Goal: Communication & Community: Answer question/provide support

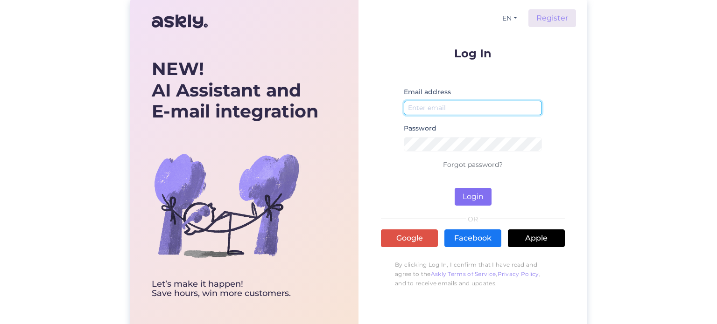
type input "[PERSON_NAME][EMAIL_ADDRESS][DOMAIN_NAME]"
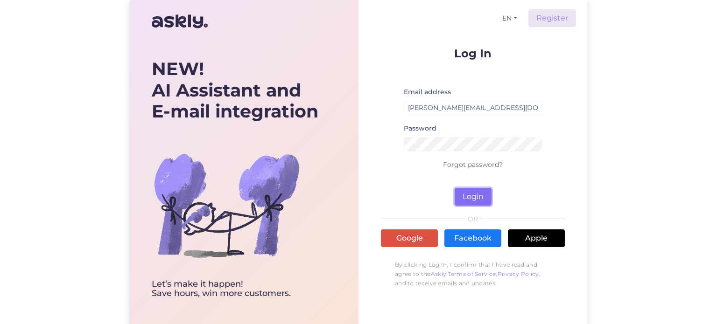
click at [483, 193] on button "Login" at bounding box center [473, 197] width 37 height 18
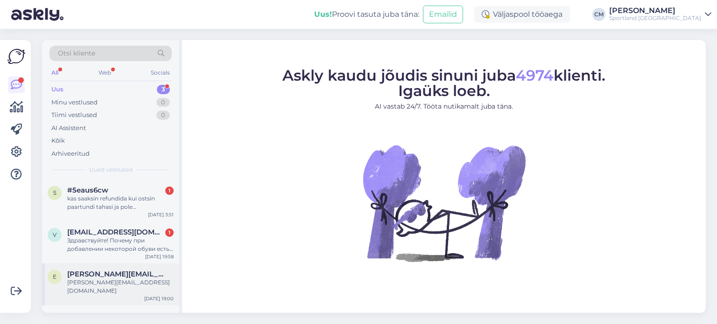
click at [119, 270] on span "[PERSON_NAME][EMAIL_ADDRESS][DOMAIN_NAME]" at bounding box center [115, 274] width 97 height 8
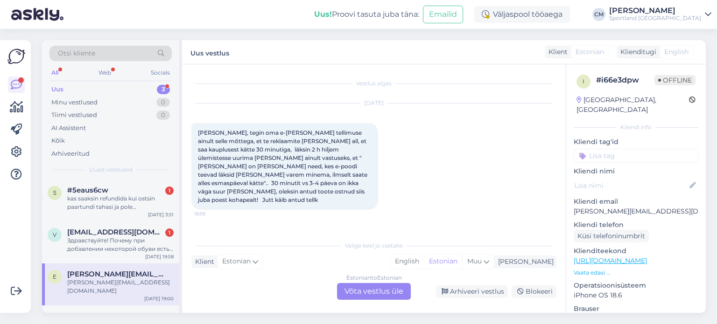
scroll to position [81, 0]
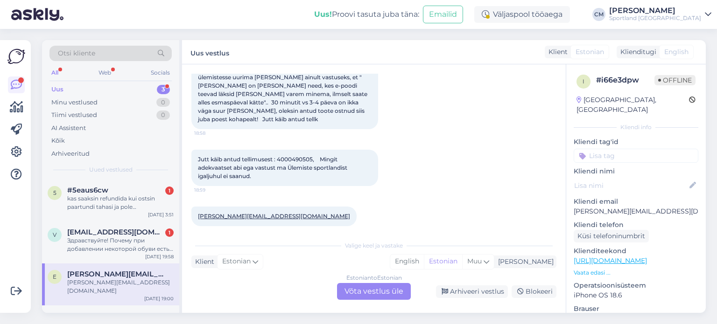
click at [357, 291] on div "Estonian to Estonian Võta vestlus üle" at bounding box center [374, 291] width 74 height 17
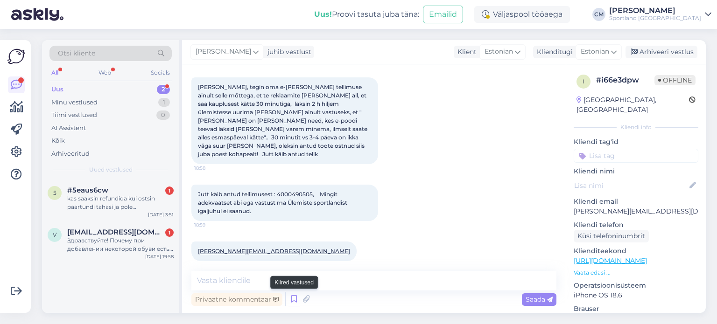
click at [292, 294] on icon at bounding box center [293, 300] width 11 height 14
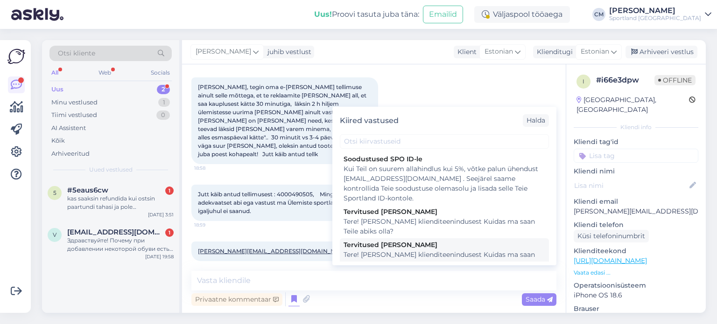
click at [461, 252] on div "Tere! [PERSON_NAME] klienditeenindusest Kuidas ma saan Teile abiks olla?" at bounding box center [444, 260] width 202 height 20
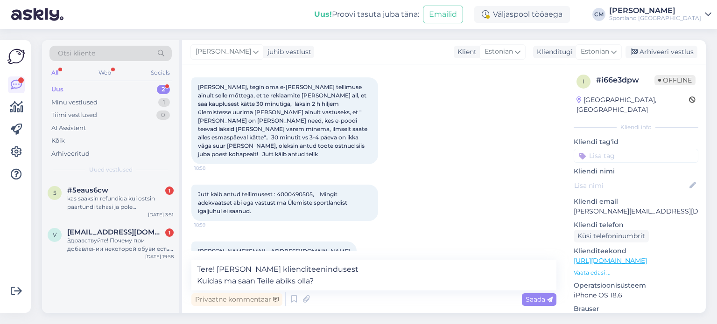
scroll to position [57, 0]
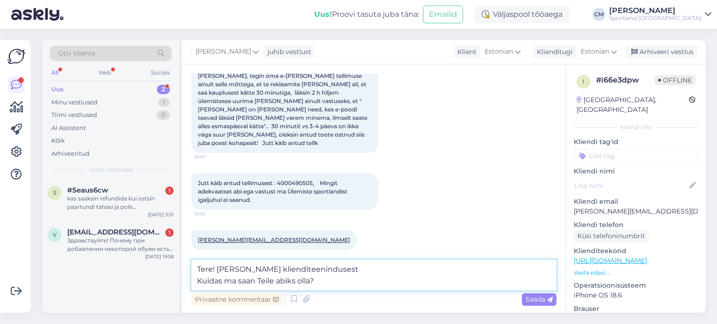
drag, startPoint x: 332, startPoint y: 279, endPoint x: 200, endPoint y: 280, distance: 132.1
click at [200, 280] on textarea "Tere! [PERSON_NAME] klienditeenindusest Kuidas ma saan Teile abiks olla?" at bounding box center [373, 275] width 365 height 31
type textarea "Tere! [PERSON_NAME] klienditeenindusest"
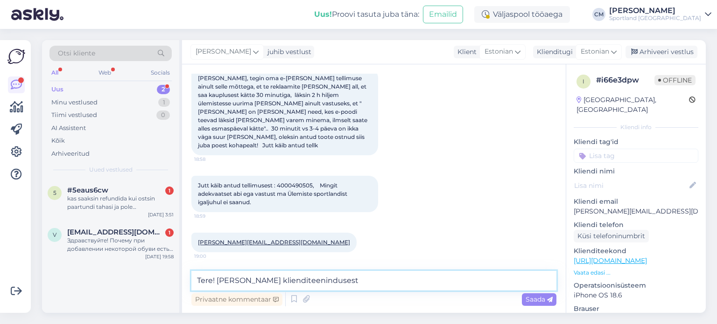
scroll to position [46, 0]
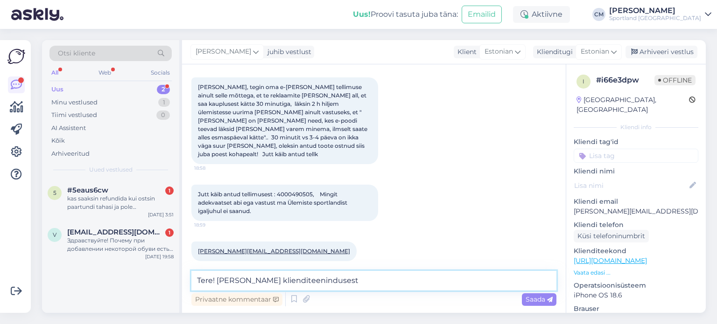
drag, startPoint x: 366, startPoint y: 288, endPoint x: 170, endPoint y: 279, distance: 196.2
click at [170, 279] on div "Otsi kliente All Web Socials Uus 2 Minu vestlused 1 Tiimi vestlused 0 AI Assist…" at bounding box center [374, 176] width 664 height 273
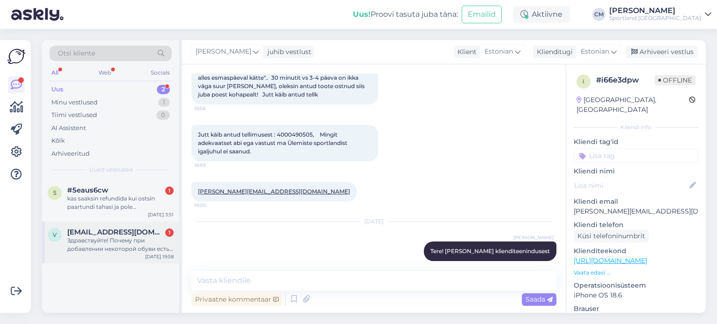
click at [111, 242] on div "Здравствуйте! Почему при добавлении некоторой обуви есть возможность заказать о…" at bounding box center [120, 245] width 106 height 17
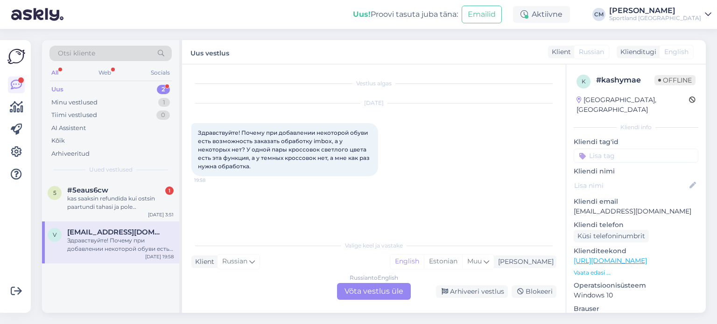
scroll to position [0, 0]
click at [462, 259] on div "Estonian" at bounding box center [443, 262] width 38 height 14
click at [378, 289] on div "Russian to Estonian Võta vestlus üle" at bounding box center [374, 291] width 74 height 17
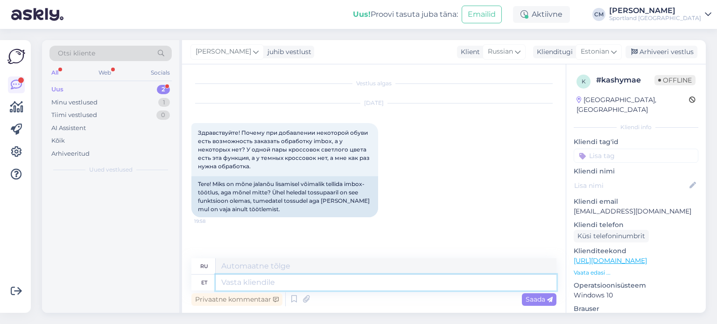
click at [336, 287] on textarea at bounding box center [386, 283] width 341 height 16
paste textarea "Tere! [PERSON_NAME] klienditeenindusest"
type textarea "Tere! [PERSON_NAME] klienditeenindusest"
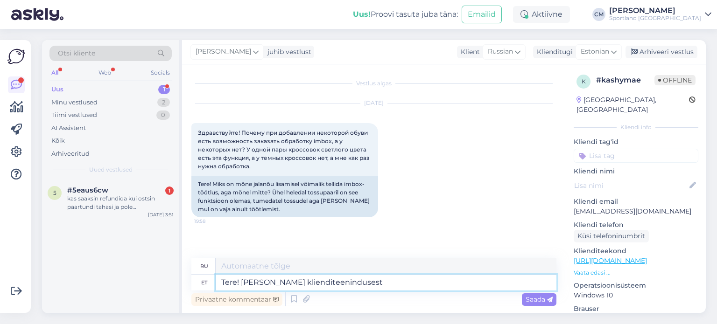
type textarea "Здравствуйте! Меня зовут [PERSON_NAME], я из службы поддержки клиентов."
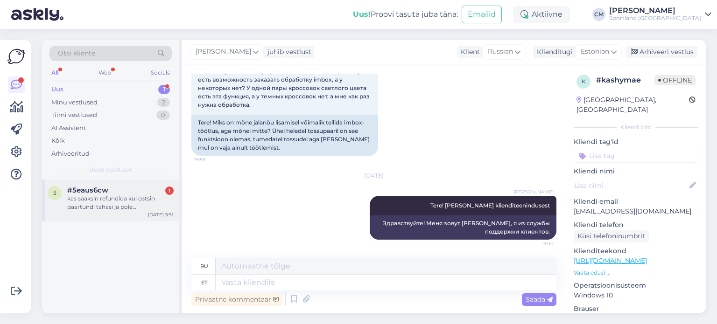
click at [157, 187] on div "#5eaus6cw 1" at bounding box center [120, 190] width 106 height 8
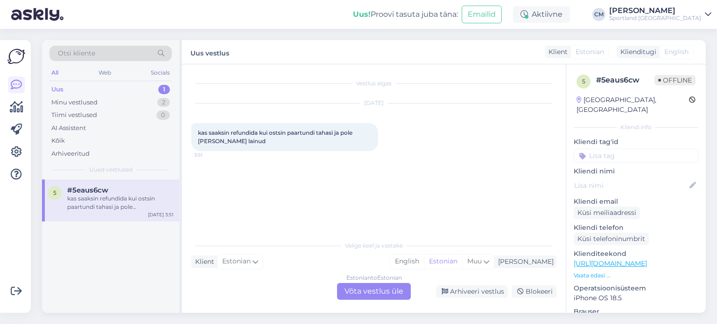
click at [392, 285] on div "Estonian to Estonian Võta vestlus üle" at bounding box center [374, 291] width 74 height 17
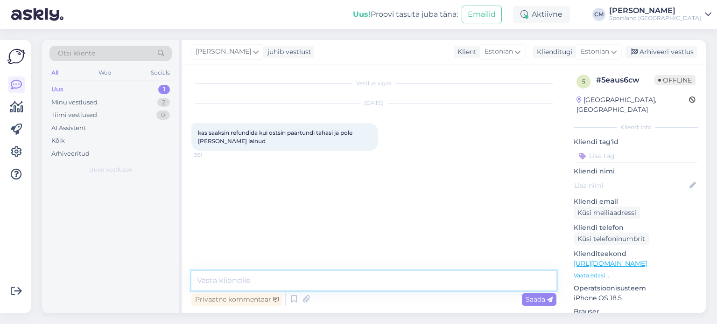
click at [368, 282] on textarea at bounding box center [373, 281] width 365 height 20
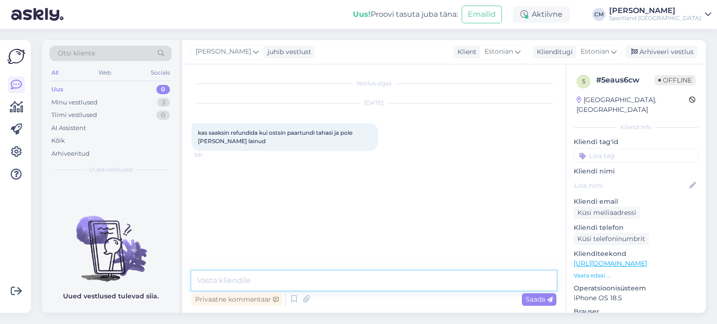
paste textarea "Tere! [PERSON_NAME] klienditeenindusest"
type textarea "Tere! [PERSON_NAME] klienditeenindusest"
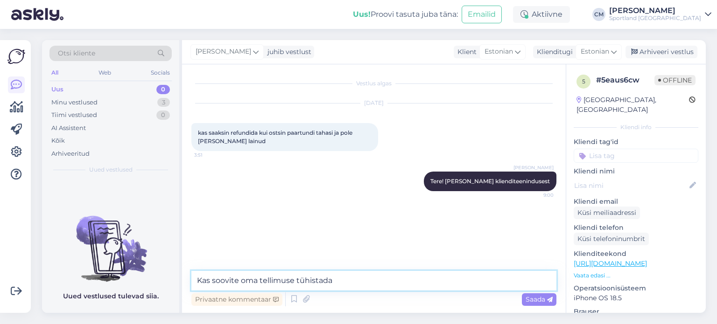
type textarea "Kas soovite oma tellimuse tühistada?"
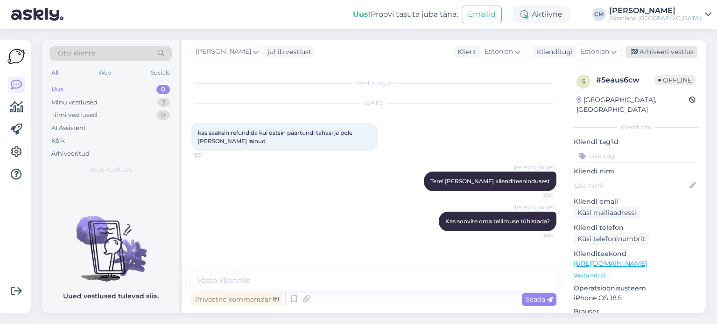
click at [651, 50] on div "Arhiveeri vestlus" at bounding box center [661, 52] width 72 height 13
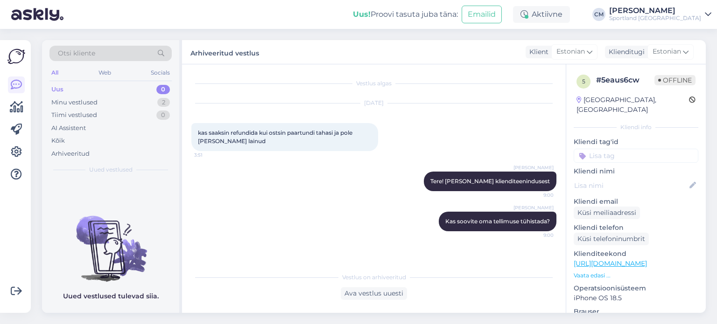
click at [645, 149] on input at bounding box center [636, 156] width 125 height 14
type input "tühis"
click at [624, 178] on span "Tellimuse tühistamine" at bounding box center [636, 181] width 62 height 6
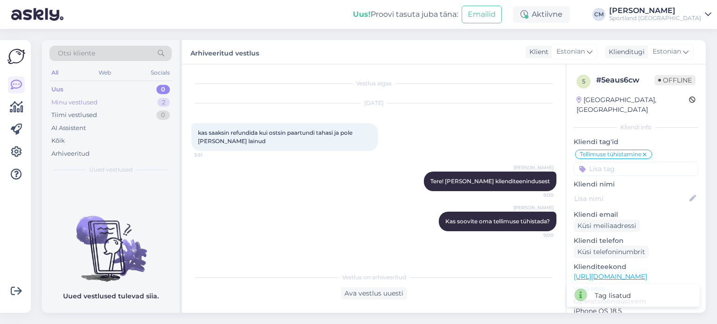
click at [97, 105] on div "Minu vestlused 2" at bounding box center [110, 102] width 122 height 13
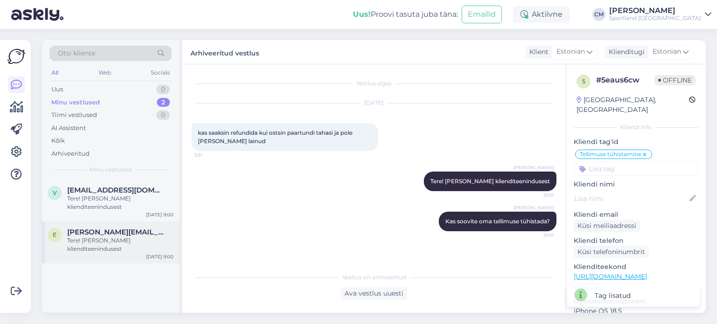
click at [114, 227] on div "e [PERSON_NAME][EMAIL_ADDRESS][DOMAIN_NAME] Tere! [PERSON_NAME] klienditeenindu…" at bounding box center [110, 243] width 137 height 42
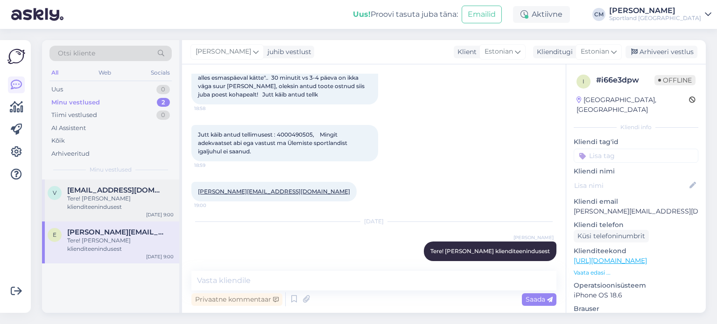
click at [144, 209] on div "Tere! [PERSON_NAME] klienditeenindusest" at bounding box center [120, 203] width 106 height 17
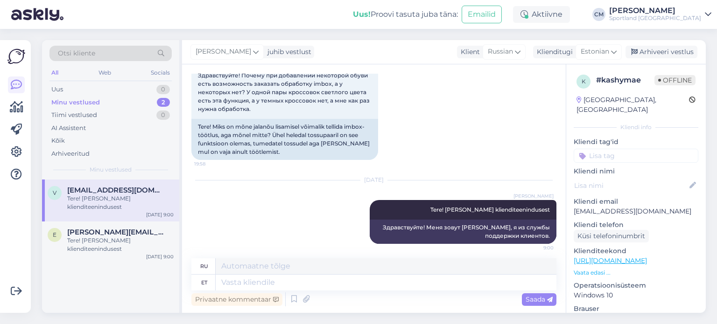
scroll to position [61, 0]
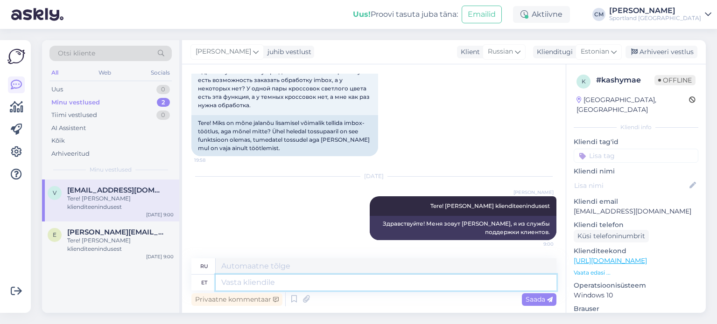
click at [255, 284] on textarea at bounding box center [386, 283] width 341 height 16
type textarea "Kas [PERSON_NAME]"
type textarea "Является"
type textarea "Kas saaksite pa"
type textarea "Не могли бы вы"
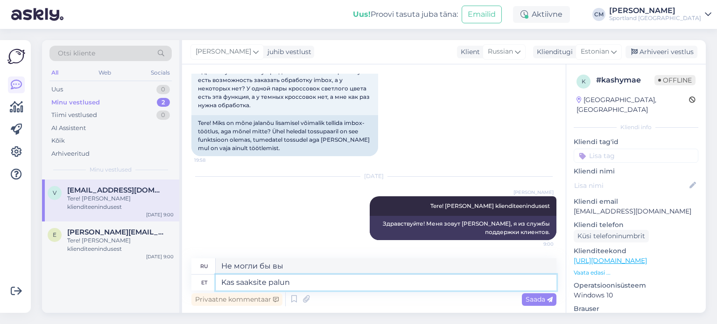
type textarea "Kas saaksite palun s"
type textarea "Не могли бы Вы"
type textarea "Kas saaksite palun saata ling"
type textarea "Не могли бы вы отправить"
type textarea "Kas saaksite palun saata lingid, kus fun"
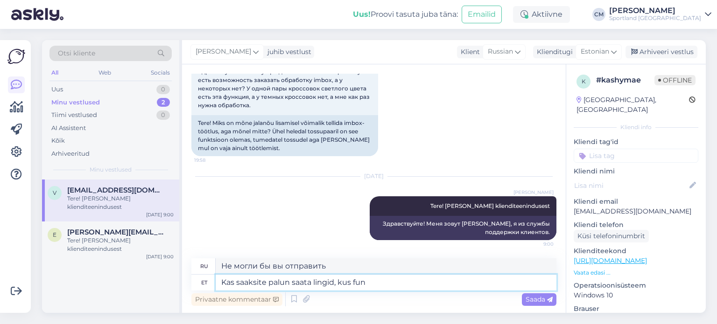
type textarea "Не могли бы вы прислать ссылки, где"
type textarea "Kas saaksite palun saata lingid, kus funk"
type textarea "Не могли бы вы прислать ссылки,"
type textarea "Kas saaksite palun saata lingid, kus funktsioon töötab ja"
type textarea "Не могли бы вы прислать ссылки, где работает эта функция?"
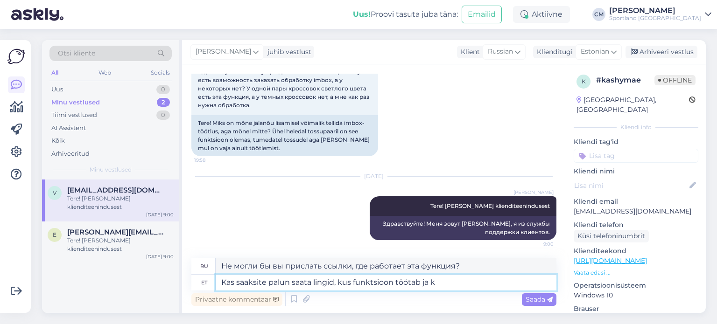
type textarea "Kas saaksite palun saata lingid, kus funktsioon töötab [PERSON_NAME]"
type textarea "Не могли бы вы прислать ссылки, где эта функция"
type textarea "Kas saaksite palun saata lingid, kus funktsioon töötab [PERSON_NAME] mi"
type textarea "Не могли бы вы прислать ссылки, где эта функция работает и"
type textarea "Kas saaksite palun saata lingid, kus funktsioon töötab [PERSON_NAME] mitte"
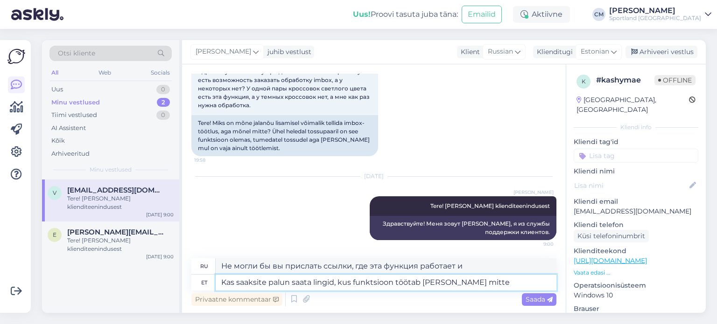
type textarea "Не могли бы вы прислать ссылки, где эта функция работает и где"
type textarea "Kas saaksite palun saata lingid, kus funktsioon töötab [PERSON_NAME] mitte?"
type textarea "Не могли бы вы прислать ссылки, где эта функция работает, а где нет?"
type textarea "Kas saaksite palun saata lingid, kus funktsioon töötab [PERSON_NAME] mitte? M"
type textarea "Не могли бы вы прислать ссылки, где эта функция работает, а где нет? М"
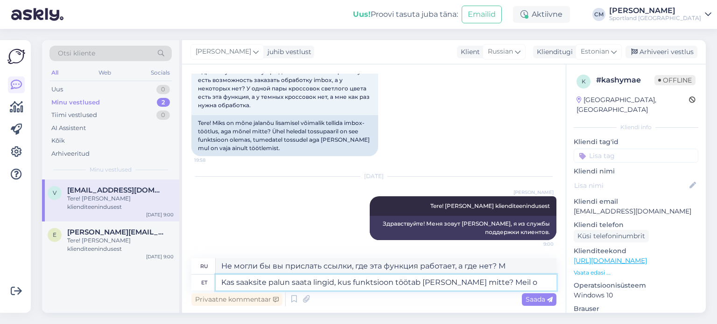
type textarea "Kas saaksite palun saata lingid, kus funktsioon töötab [PERSON_NAME] mitte? Mei…"
type textarea "Не могли бы вы прислать ссылки, где эта функция работает, а где нет? Мы"
type textarea "Kas saaksite palun saata lingid, kus funktsioon töötab [PERSON_NAME] mitte? Mei…"
type textarea "Не могли бы вы прислать ссылки, где эта функция работает, а где нет? У нас есть"
type textarea "Kas saaksite palun saata lingid, kus funktsioon töötab [PERSON_NAME] mitte? Mei…"
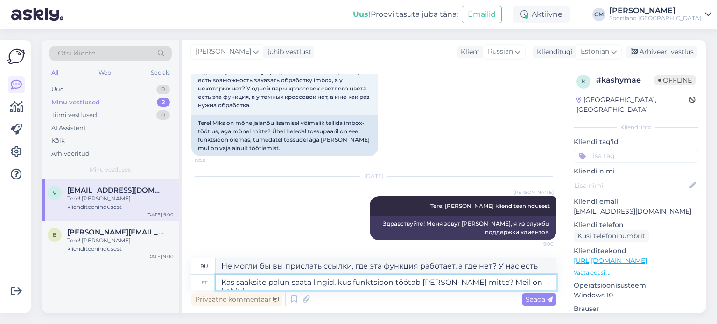
type textarea "Не могли бы вы прислать ссылки, где эта функция работает, а где нет? Извините!"
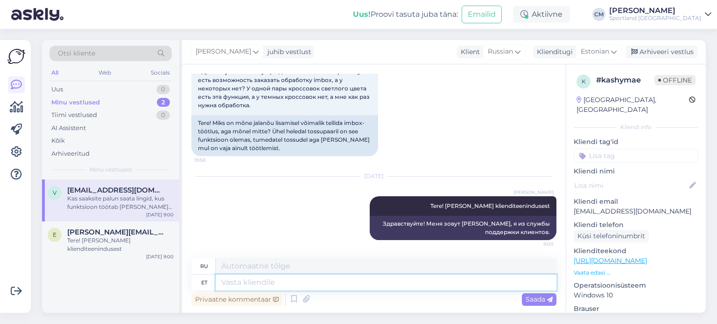
scroll to position [134, 0]
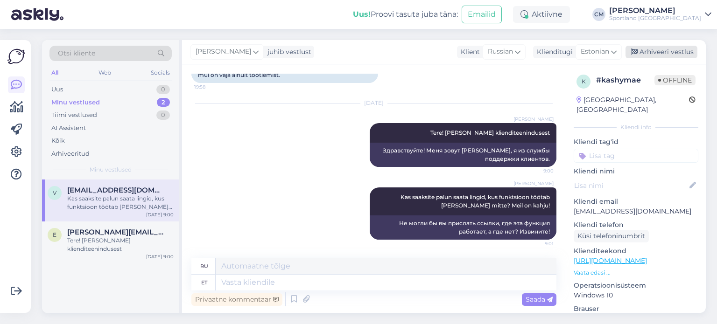
click at [667, 57] on div "Arhiveeri vestlus" at bounding box center [661, 52] width 72 height 13
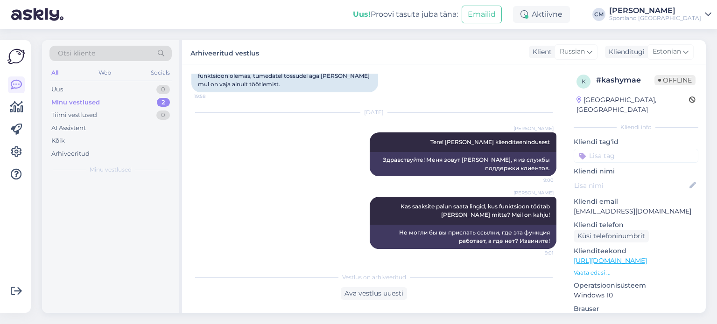
scroll to position [125, 0]
click at [623, 149] on input at bounding box center [636, 156] width 125 height 14
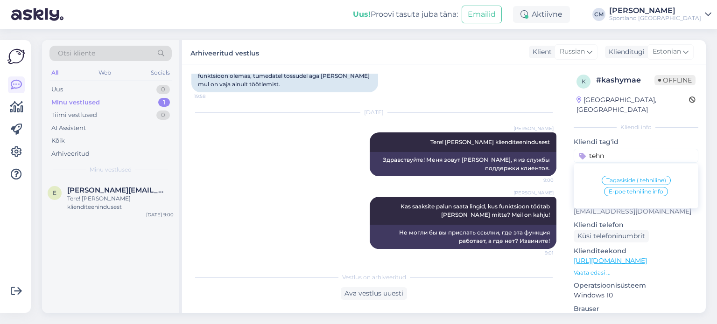
type input "tehn"
click at [630, 189] on span "E-poe tehniline info" at bounding box center [636, 192] width 55 height 6
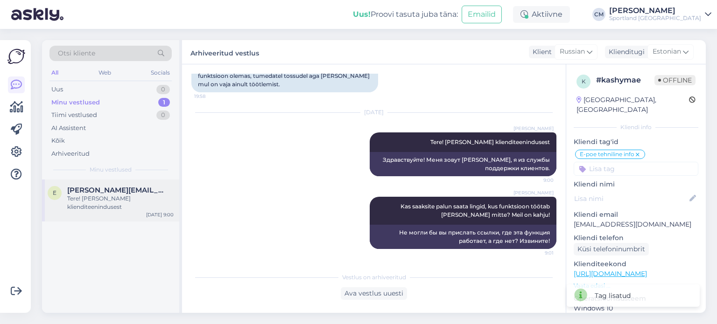
click at [160, 181] on div "e [PERSON_NAME][EMAIL_ADDRESS][DOMAIN_NAME] Tere! [PERSON_NAME] klienditeenindu…" at bounding box center [110, 201] width 137 height 42
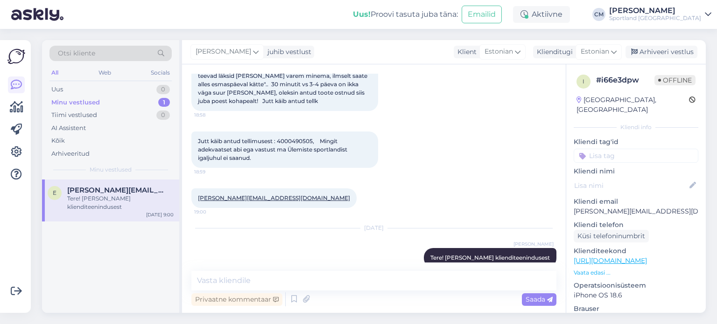
scroll to position [105, 0]
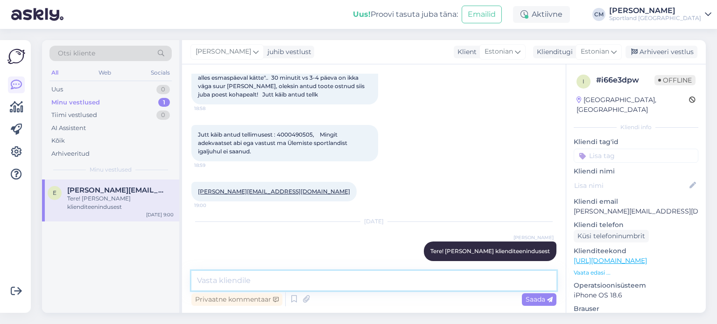
click at [361, 287] on textarea at bounding box center [373, 281] width 365 height 20
click at [217, 283] on textarea "Vägavabandame" at bounding box center [373, 281] width 365 height 20
click at [287, 287] on textarea "Väga vabandame" at bounding box center [373, 281] width 365 height 20
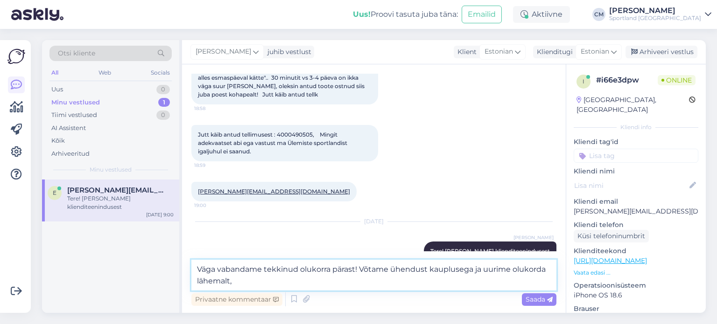
drag, startPoint x: 280, startPoint y: 287, endPoint x: 474, endPoint y: 271, distance: 195.2
click at [474, 271] on textarea "Väga vabandame tekkinud olukorra pärast! Võtame ühendust kauplusega ja uurime o…" at bounding box center [373, 275] width 365 height 31
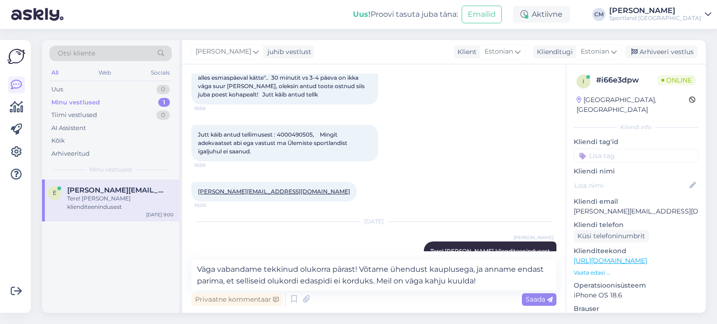
click at [305, 131] on span "Jutt käib antud tellimusest : 4000490505, Mingit adekvaatset abi ega vastust ma…" at bounding box center [273, 143] width 151 height 24
copy span "4000490505"
click at [484, 285] on textarea "Väga vabandame tekkinud olukorra pärast! Võtame ühendust kauplusega, ja anname …" at bounding box center [373, 275] width 365 height 31
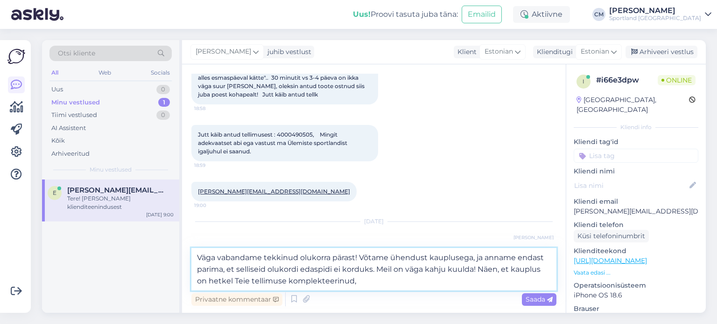
click at [217, 280] on textarea "Väga vabandame tekkinud olukorra pärast! Võtame ühendust kauplusega, ja anname …" at bounding box center [373, 269] width 365 height 42
click at [330, 281] on textarea "Väga vabandame tekkinud olukorra pärast! Võtame ühendust kauplusega, ja anname …" at bounding box center [373, 269] width 365 height 42
type textarea "Väga vabandame tekkinud olukorra pärast! Võtame ühendust kauplusega, ja anname …"
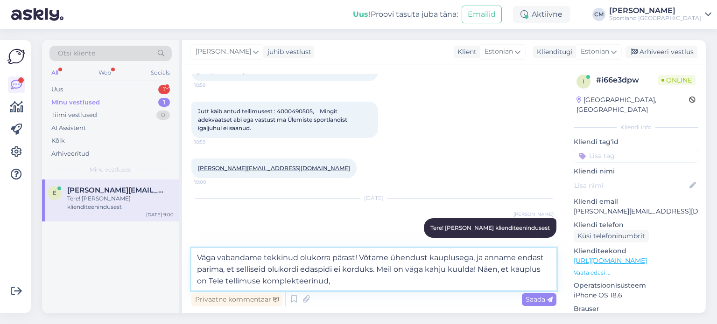
drag, startPoint x: 352, startPoint y: 280, endPoint x: 177, endPoint y: 248, distance: 178.4
click at [177, 248] on div "Otsi kliente All Web Socials Uus 1 Minu vestlused 1 Tiimi vestlused 0 AI Assist…" at bounding box center [374, 176] width 664 height 273
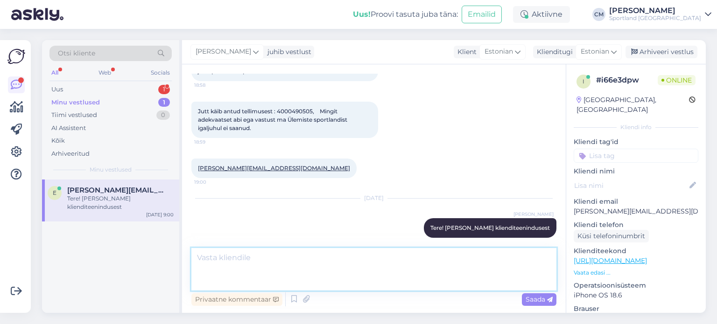
scroll to position [105, 0]
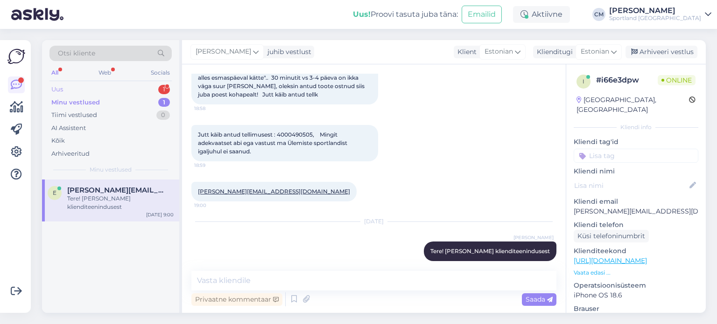
click at [88, 84] on div "Uus 1" at bounding box center [110, 89] width 122 height 13
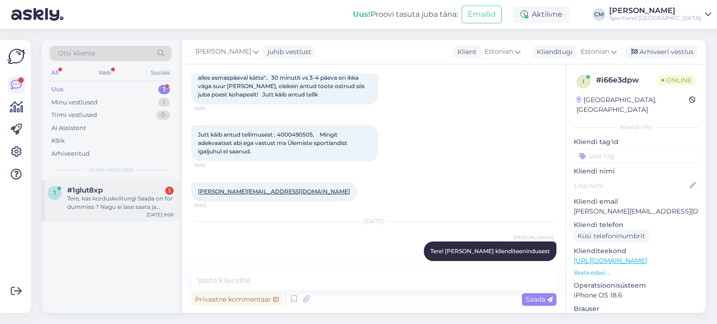
click at [103, 210] on div "Tere, kas korduskviitungi Saada on for dummies ? Nagu ei lase saata ja reageeri." at bounding box center [120, 203] width 106 height 17
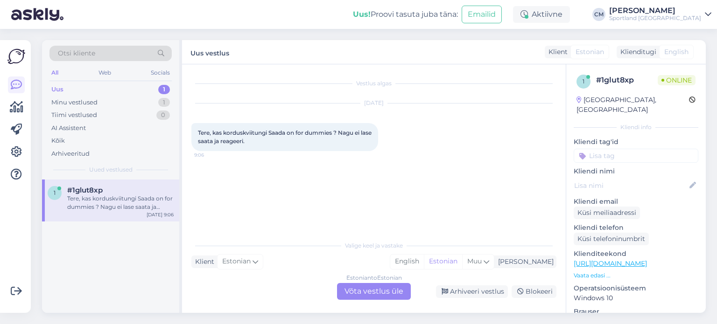
click at [348, 289] on div "Estonian to Estonian Võta vestlus üle" at bounding box center [374, 291] width 74 height 17
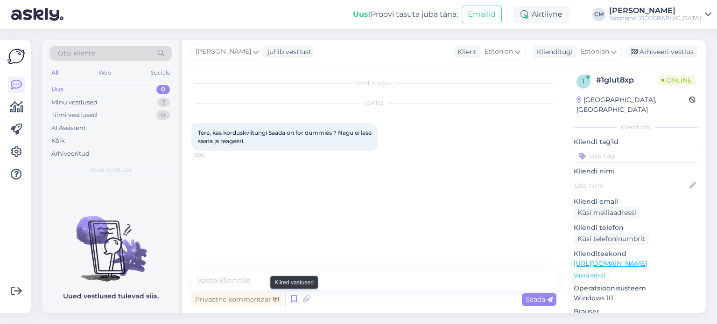
click at [290, 300] on icon at bounding box center [293, 300] width 11 height 14
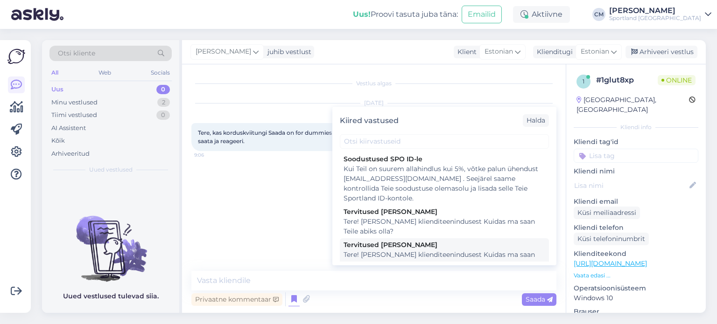
click at [420, 256] on div "Tere! [PERSON_NAME] klienditeenindusest Kuidas ma saan Teile abiks olla?" at bounding box center [444, 260] width 202 height 20
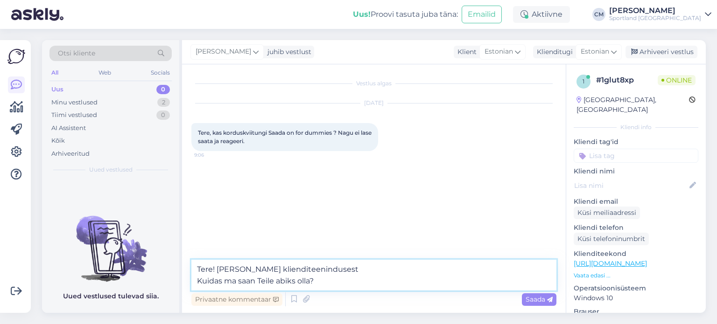
drag, startPoint x: 344, startPoint y: 282, endPoint x: 190, endPoint y: 276, distance: 154.1
click at [190, 276] on div "Vestlus algas [DATE] Tere, kas korduskviitungi Saada on for dummies ? Nagu ei l…" at bounding box center [374, 188] width 384 height 249
type textarea "Tere! [PERSON_NAME] klienditeenindusest"
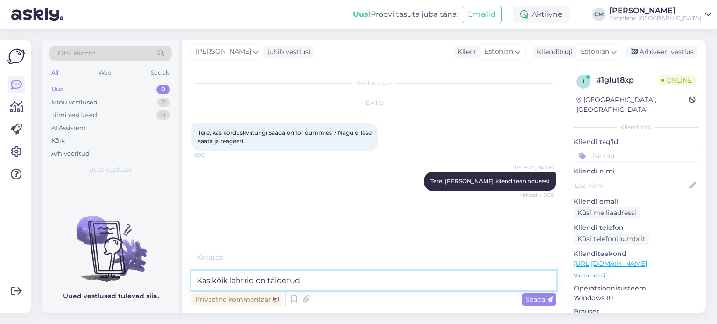
type textarea "Kas kõik lahtrid on täidetud?"
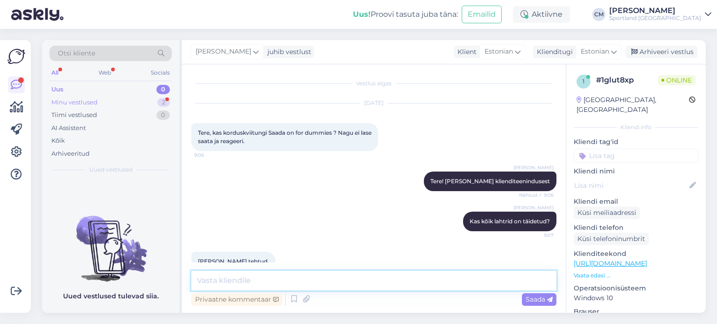
scroll to position [19, 0]
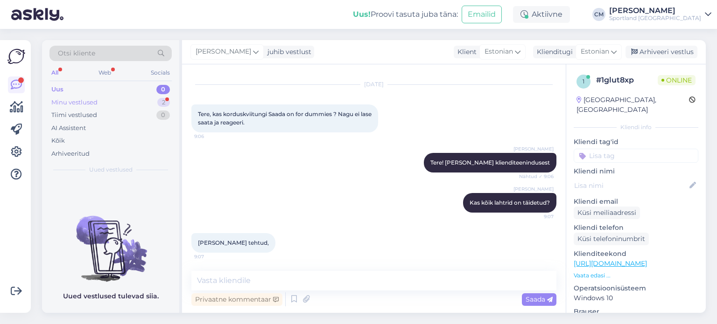
click at [141, 104] on div "Minu vestlused 2" at bounding box center [110, 102] width 122 height 13
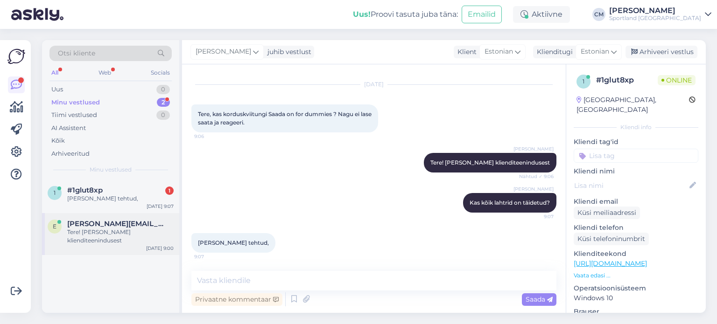
click at [130, 224] on span "[PERSON_NAME][EMAIL_ADDRESS][DOMAIN_NAME]" at bounding box center [115, 224] width 97 height 8
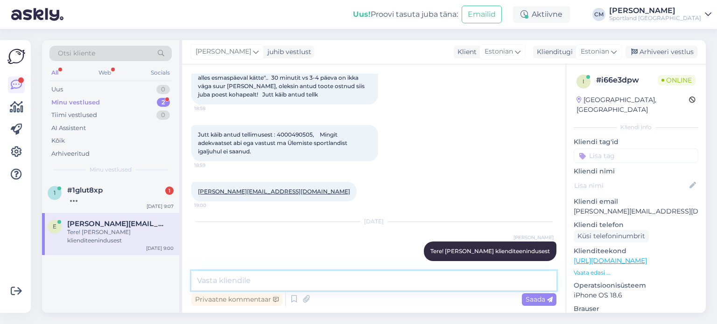
click at [275, 280] on textarea at bounding box center [373, 281] width 365 height 20
paste textarea "Väga vabandame tekkinud olukorra pärast! Võtame ühendust kauplusega, ja anname …"
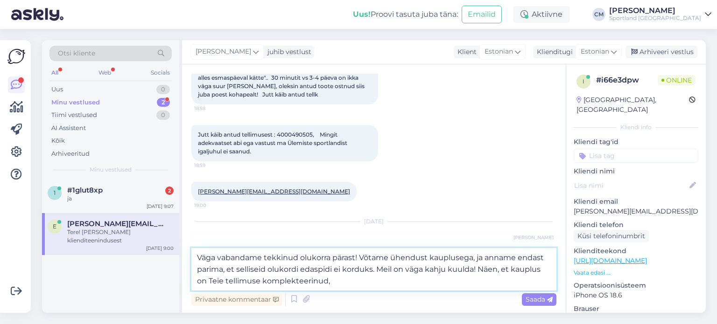
drag, startPoint x: 474, startPoint y: 255, endPoint x: 223, endPoint y: 272, distance: 251.6
click at [223, 272] on textarea "Väga vabandame tekkinud olukorra pärast! Võtame ühendust kauplusega, ja anname …" at bounding box center [373, 269] width 365 height 42
click at [269, 280] on textarea "Väga vabandame tekkinud olukorra pärast! Võtame ühendust kauplusega ning palume…" at bounding box center [373, 269] width 365 height 42
drag, startPoint x: 269, startPoint y: 280, endPoint x: 513, endPoint y: 268, distance: 244.4
click at [513, 268] on textarea "Väga vabandame tekkinud olukorra pärast! Võtame ühendust kauplusega ning palume…" at bounding box center [373, 269] width 365 height 42
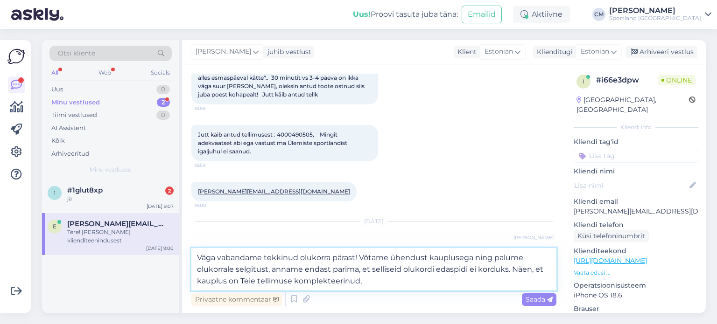
click at [407, 280] on textarea "Väga vabandame tekkinud olukorra pärast! Võtame ühendust kauplusega ning palume…" at bounding box center [373, 269] width 365 height 42
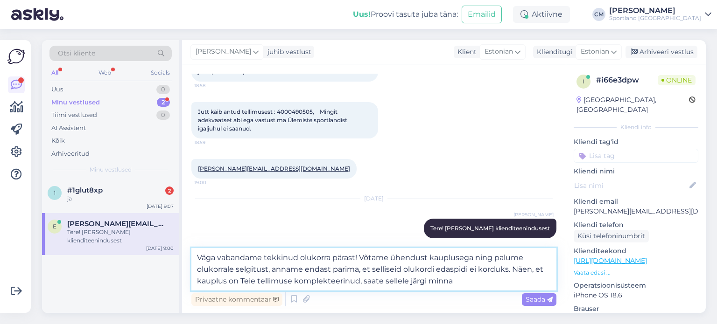
scroll to position [129, 0]
click at [363, 283] on textarea "Väga vabandame tekkinud olukorra pärast! Võtame ühendust kauplusega ning palume…" at bounding box center [373, 269] width 365 height 42
click at [460, 285] on textarea "Väga vabandame tekkinud olukorra pärast! Võtame ühendust kauplusega ning palume…" at bounding box center [373, 269] width 365 height 42
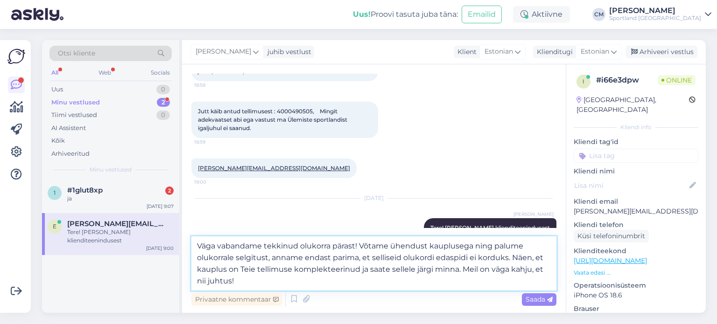
click at [416, 255] on textarea "Väga vabandame tekkinud olukorra pärast! Võtame ühendust kauplusega ning palume…" at bounding box center [373, 264] width 365 height 54
click at [219, 260] on textarea "Väga vabandame tekkinud olukorra pärast! Võtame ühendust kauplusega ning palume…" at bounding box center [373, 264] width 365 height 54
click at [392, 247] on textarea "Väga vabandame tekkinud olukorra pärast! Võtame ühendust kauplusega ning palume…" at bounding box center [373, 264] width 365 height 54
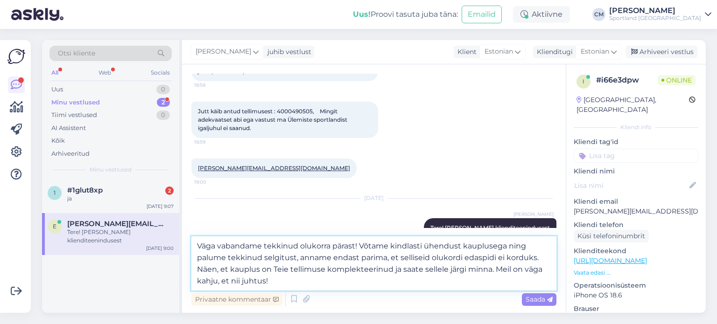
click at [262, 257] on textarea "Väga vabandame tekkinud olukorra pärast! Võtame kindlasti ühendust kauplusega n…" at bounding box center [373, 264] width 365 height 54
click at [487, 256] on textarea "Väga vabandame tekkinud olukorra pärast! Võtame kindlasti ühendust kauplusega n…" at bounding box center [373, 264] width 365 height 54
drag, startPoint x: 447, startPoint y: 263, endPoint x: 446, endPoint y: 258, distance: 4.8
click at [446, 258] on textarea "Väga vabandame tekkinud olukorra pärast! Võtame kindlasti ühendust kauplusega n…" at bounding box center [373, 264] width 365 height 54
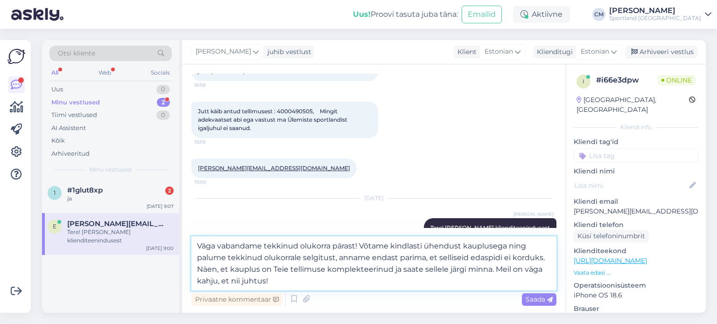
click at [446, 258] on textarea "Väga vabandame tekkinud olukorra pärast! Võtame kindlasti ühendust kauplusega n…" at bounding box center [373, 264] width 365 height 54
click at [500, 249] on textarea "Väga vabandame tekkinud olukorra pärast! Võtame kindlasti ühendust kauplusega n…" at bounding box center [373, 264] width 365 height 54
click at [500, 258] on textarea "Väga vabandame tekkinud olukorra pärast! Võtame kindlasti ühendust kauplusega n…" at bounding box center [373, 264] width 365 height 54
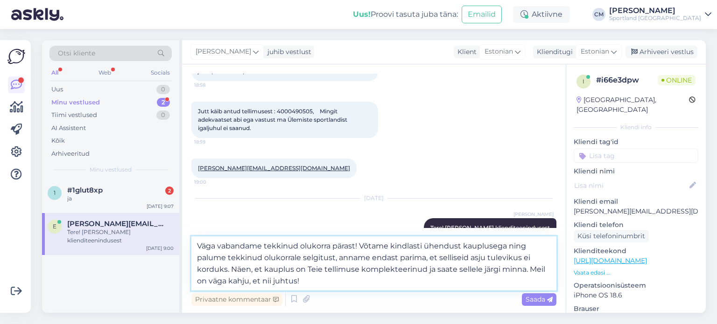
drag, startPoint x: 426, startPoint y: 258, endPoint x: 338, endPoint y: 255, distance: 87.3
click at [338, 255] on textarea "Väga vabandame tekkinud olukorra pärast! Võtame kindlasti ühendust kauplusega n…" at bounding box center [373, 264] width 365 height 54
click at [280, 268] on textarea "Väga vabandame tekkinud olukorra pärast! Võtame kindlasti ühendust kauplusega n…" at bounding box center [373, 264] width 365 height 54
click at [390, 285] on textarea "Väga vabandame tekkinud olukorra pärast! Võtame kindlasti ühendust kauplusega n…" at bounding box center [373, 264] width 365 height 54
click at [330, 280] on textarea "Väga vabandame tekkinud olukorra pärast! Võtame kindlasti ühendust kauplusega n…" at bounding box center [373, 264] width 365 height 54
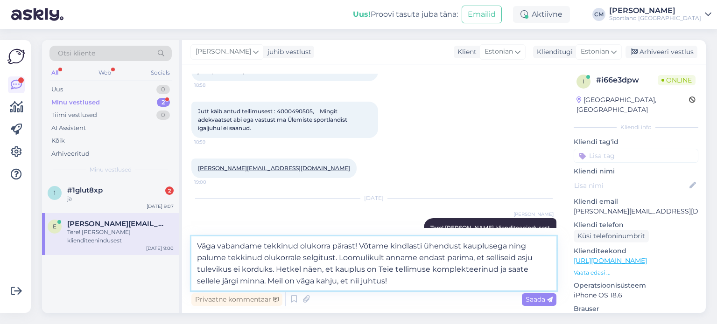
click at [330, 280] on textarea "Väga vabandame tekkinud olukorra pärast! Võtame kindlasti ühendust kauplusega n…" at bounding box center [373, 264] width 365 height 54
click at [429, 286] on textarea "Väga vabandame tekkinud olukorra pärast! Võtame kindlasti ühendust kauplusega n…" at bounding box center [373, 264] width 365 height 54
click at [426, 283] on textarea "Väga vabandame tekkinud olukorra pärast! Võtame kindlasti ühendust kauplusega n…" at bounding box center [373, 264] width 365 height 54
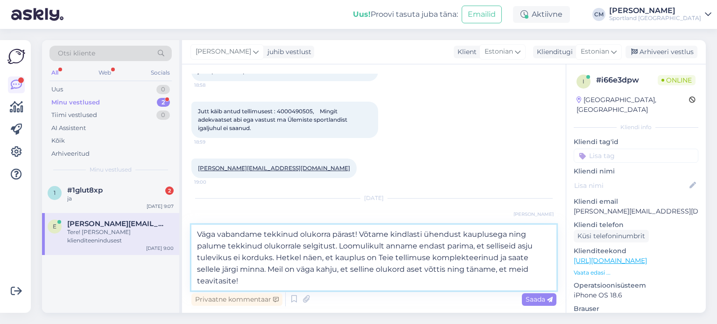
click at [408, 238] on textarea "Väga vabandame tekkinud olukorra pärast! Võtame kindlasti ühendust kauplusega n…" at bounding box center [373, 258] width 365 height 66
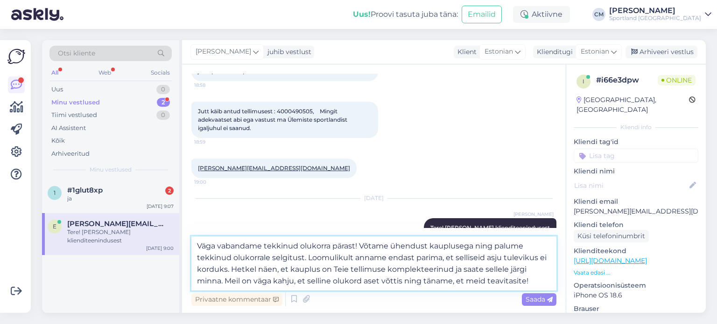
click at [334, 258] on textarea "Väga vabandame tekkinud olukorra pärast! Võtame ühendust kauplusega ning palume…" at bounding box center [373, 264] width 365 height 54
type textarea "Väga vabandame tekkinud olukorra pärast! Võtame ühendust kauplusega ning palume…"
click at [483, 285] on textarea "Väga vabandame tekkinud olukorra pärast! Võtame ühendust kauplusega ning palume…" at bounding box center [373, 264] width 365 height 54
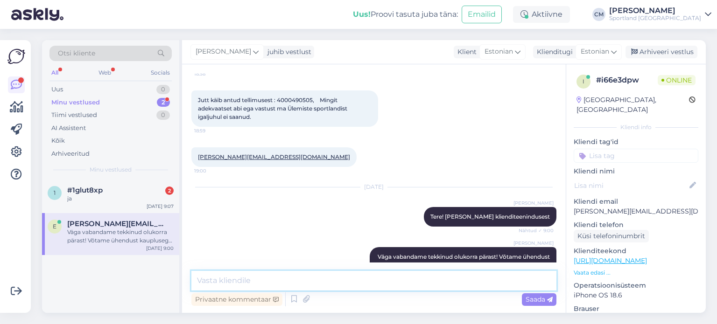
scroll to position [196, 0]
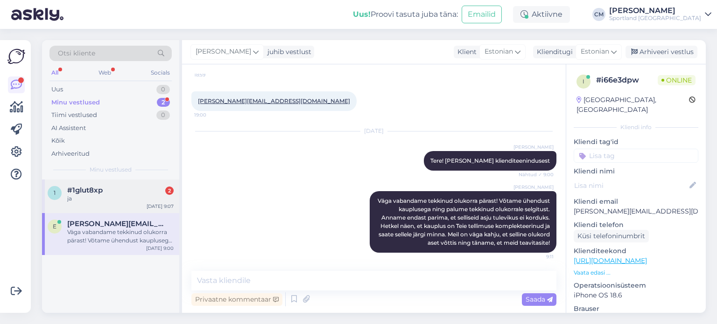
click at [130, 203] on div "1 #1glut8xp 2 ja [DATE] 9:07" at bounding box center [110, 197] width 137 height 34
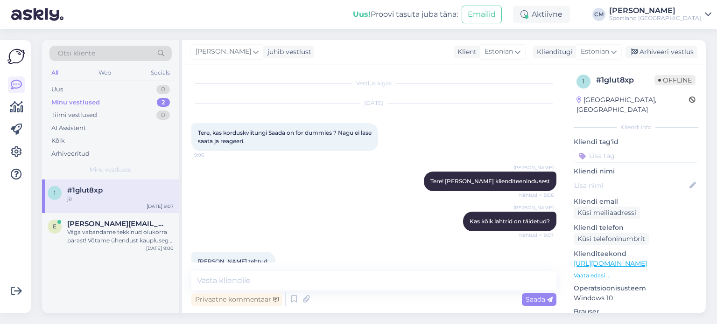
scroll to position [59, 0]
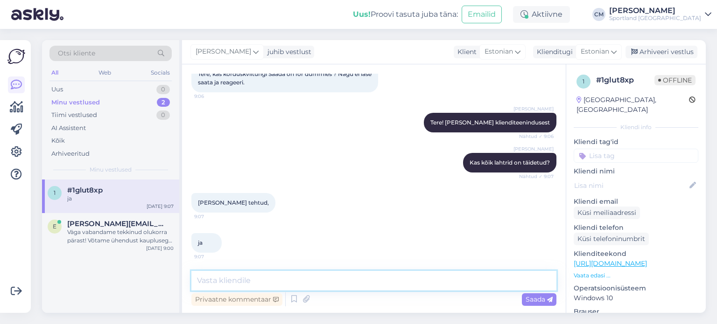
click at [223, 287] on textarea at bounding box center [373, 281] width 365 height 20
click at [467, 279] on textarea at bounding box center [373, 281] width 365 height 20
type textarea "K"
type textarea "[PERSON_NAME], kas saan veel abiks olla?"
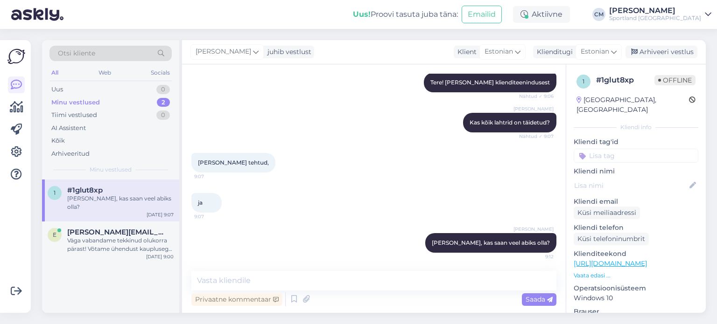
click at [645, 149] on input at bounding box center [636, 156] width 125 height 14
type input "kordu"
click at [641, 178] on span "Korduskviitungid" at bounding box center [636, 181] width 49 height 6
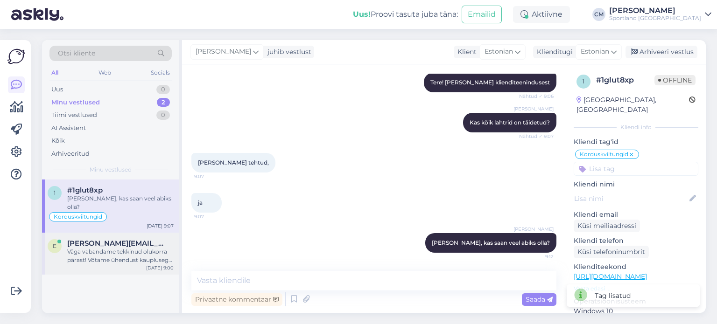
click at [139, 248] on div "Väga vabandame tekkinud olukorra pärast! Võtame ühendust kauplusega ning palume…" at bounding box center [120, 256] width 106 height 17
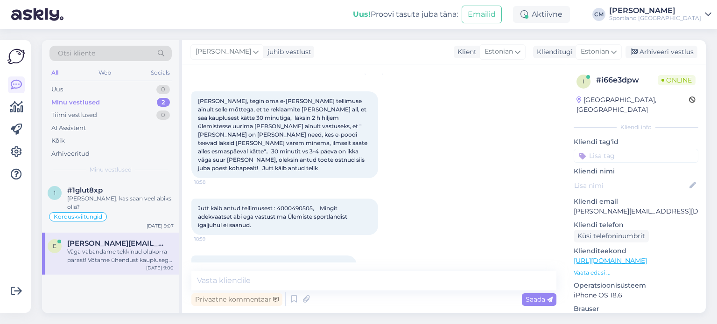
scroll to position [33, 0]
click at [142, 197] on div "[PERSON_NAME], kas saan veel abiks olla?" at bounding box center [120, 203] width 106 height 17
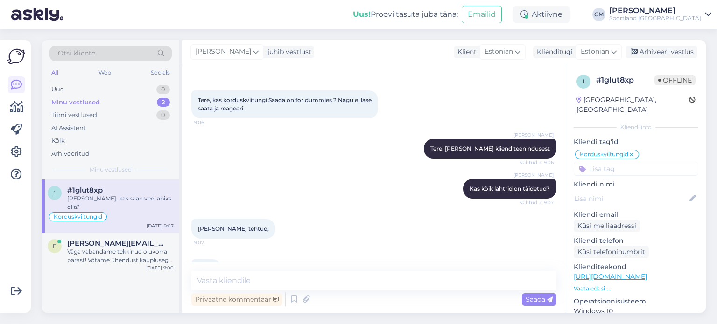
scroll to position [99, 0]
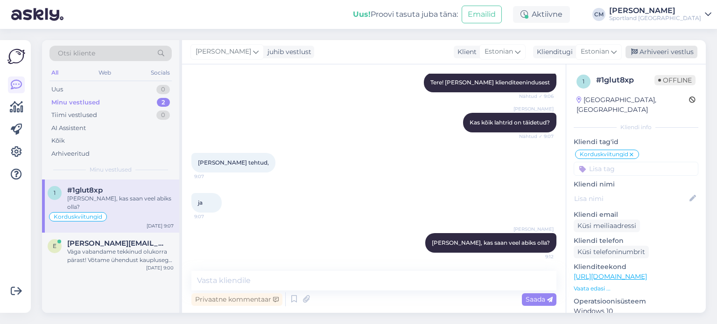
click at [668, 49] on div "Arhiveeri vestlus" at bounding box center [661, 52] width 72 height 13
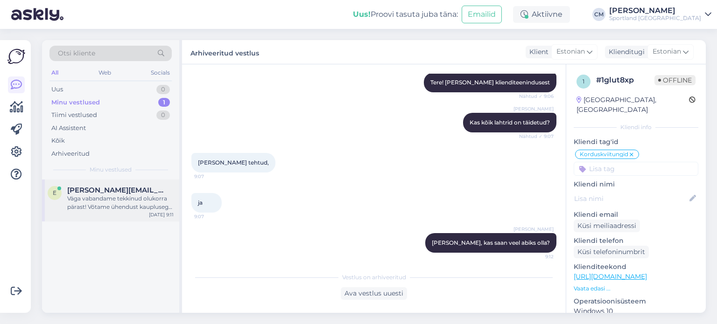
click at [121, 200] on div "Väga vabandame tekkinud olukorra pärast! Võtame ühendust kauplusega ning palume…" at bounding box center [120, 203] width 106 height 17
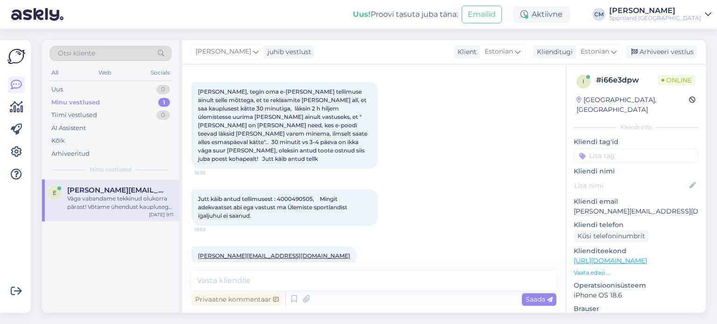
scroll to position [41, 0]
click at [405, 278] on textarea at bounding box center [373, 281] width 365 height 20
click at [343, 189] on div "Jutt käib antud tellimusest : 4000490505, Mingit adekvaatset abi ega vastust ma…" at bounding box center [284, 207] width 187 height 36
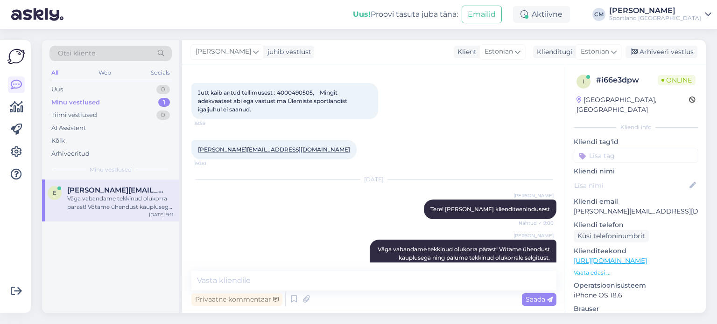
scroll to position [196, 0]
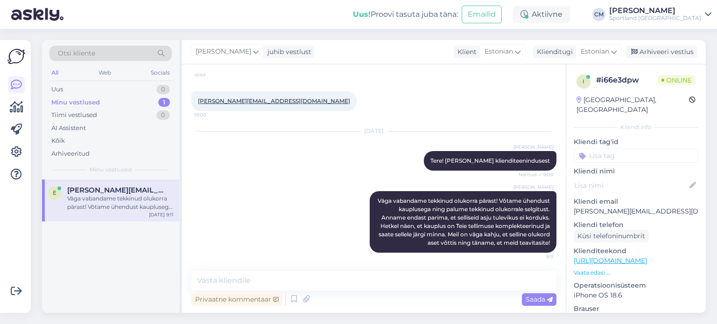
click at [620, 149] on input at bounding box center [636, 156] width 125 height 14
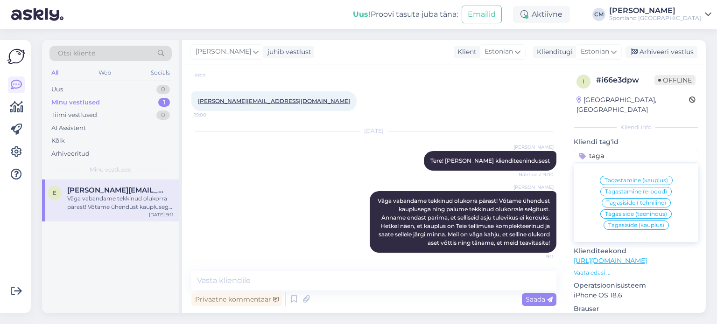
type input "taga"
click at [633, 211] on span "Tagasiside (teenindus)" at bounding box center [636, 214] width 62 height 6
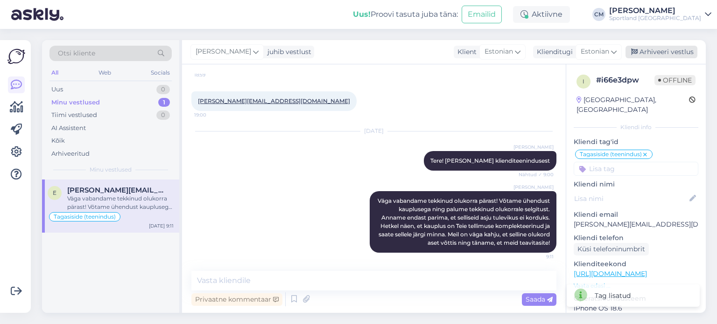
click at [655, 48] on div "Arhiveeri vestlus" at bounding box center [661, 52] width 72 height 13
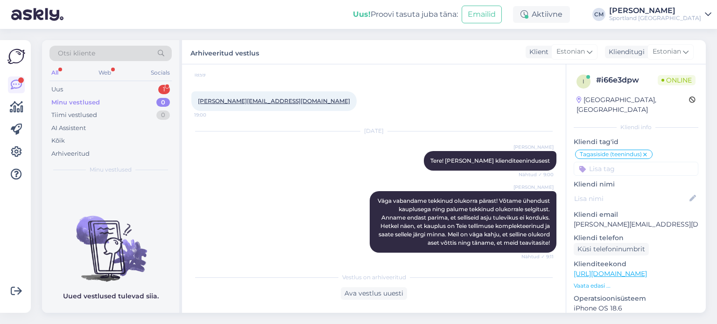
scroll to position [332, 0]
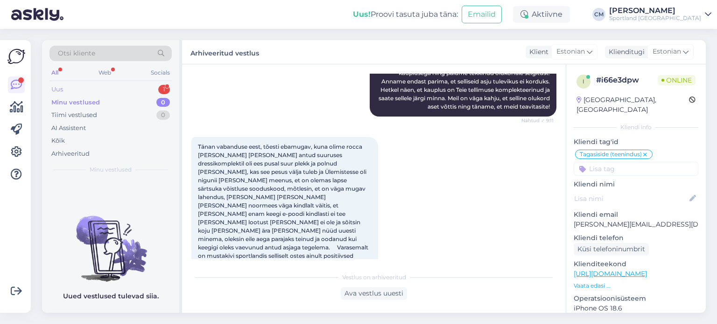
click at [117, 89] on div "Uus 1" at bounding box center [110, 89] width 122 height 13
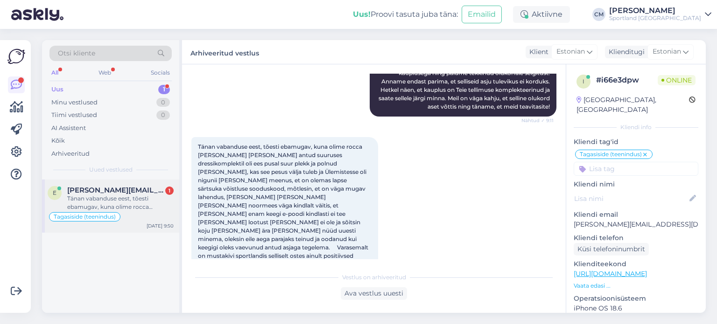
click at [128, 184] on div "e [PERSON_NAME][EMAIL_ADDRESS][DOMAIN_NAME] 1 Tänan vabanduse eest, tõesti ebam…" at bounding box center [110, 206] width 137 height 53
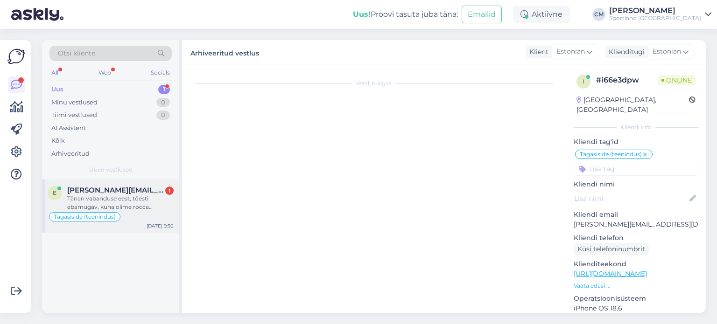
scroll to position [364, 0]
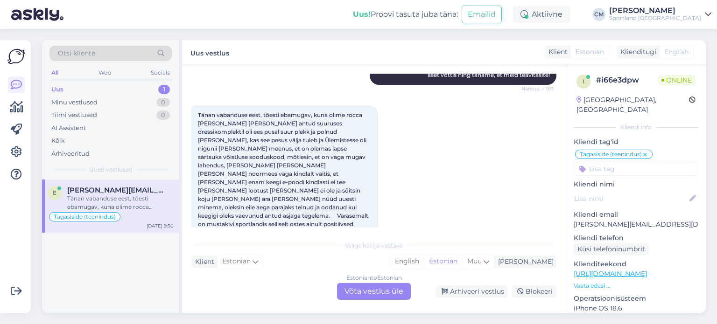
click at [370, 288] on div "Estonian to Estonian Võta vestlus üle" at bounding box center [374, 291] width 74 height 17
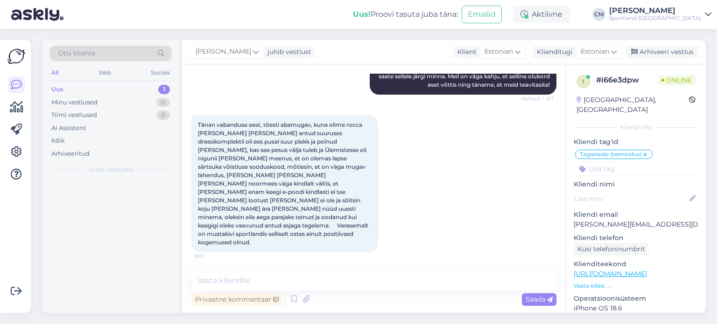
scroll to position [329, 0]
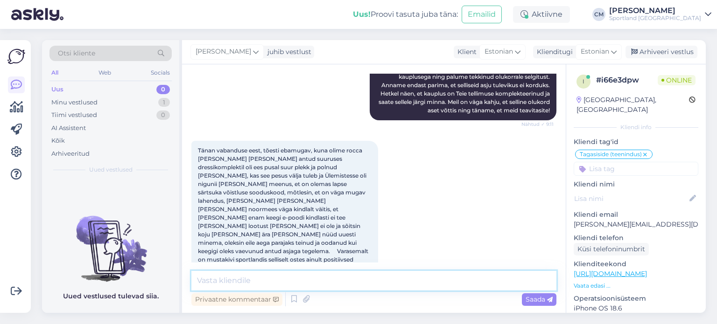
click at [353, 281] on textarea at bounding box center [373, 281] width 365 height 20
type textarea "Tere!"
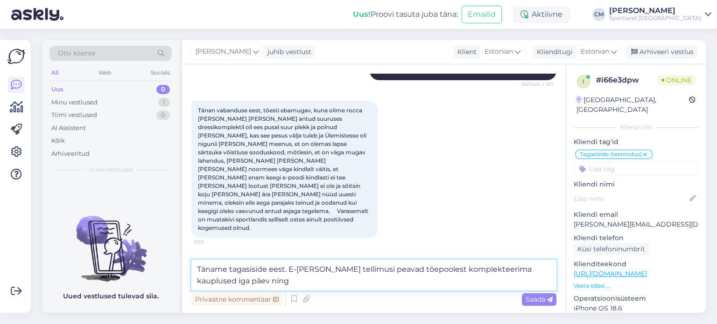
click at [345, 270] on textarea "Täname tagasiside eest. E-[PERSON_NAME] tellimusi peavad tõepoolest komplekteer…" at bounding box center [373, 275] width 365 height 31
click at [238, 277] on textarea "Täname tagasiside eest. E-[PERSON_NAME] tellimused, mis on tehtud poest kättesa…" at bounding box center [373, 275] width 365 height 31
click at [326, 283] on textarea "Täname tagasiside eest. E-[PERSON_NAME] tellimused, mis on tehtud poest kättesa…" at bounding box center [373, 275] width 365 height 31
click at [348, 283] on textarea "Täname tagasiside eest. E-[PERSON_NAME] tellimused, mis on tehtud poest kättesa…" at bounding box center [373, 275] width 365 height 31
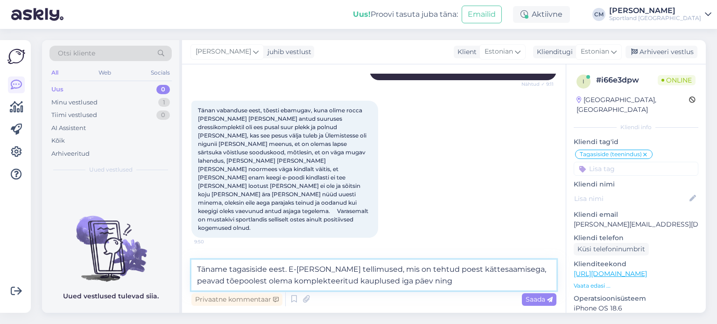
click at [348, 283] on textarea "Täname tagasiside eest. E-[PERSON_NAME] tellimused, mis on tehtud poest kättesa…" at bounding box center [373, 275] width 365 height 31
click at [365, 283] on textarea "Täname tagasiside eest. E-[PERSON_NAME] tellimused, mis on tehtud poest kättesa…" at bounding box center [373, 275] width 365 height 31
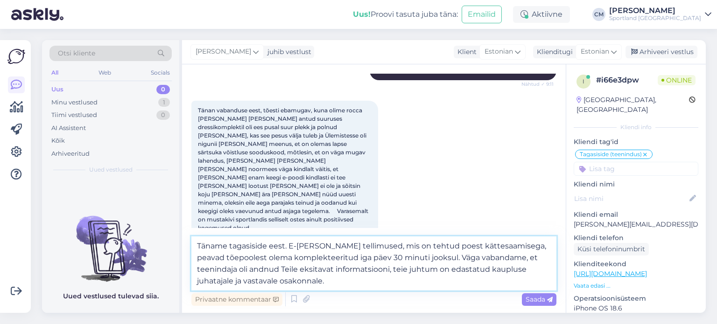
click at [359, 261] on textarea "Täname tagasiside eest. E-[PERSON_NAME] tellimused, mis on tehtud poest kättesa…" at bounding box center [373, 264] width 365 height 54
click at [351, 282] on textarea "Täname tagasiside eest. E-[PERSON_NAME] tellimused, mis on tehtud poest kättesa…" at bounding box center [373, 264] width 365 height 54
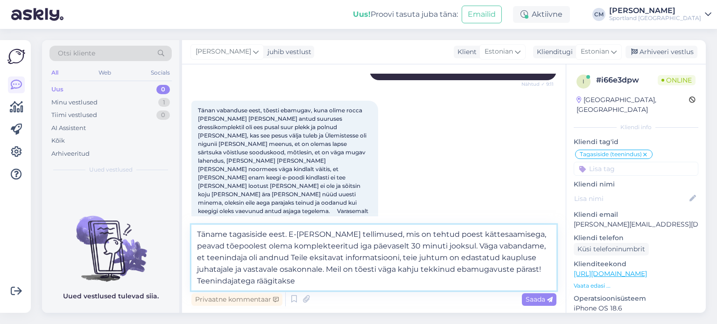
click at [290, 281] on textarea "Täname tagasiside eest. E-[PERSON_NAME] tellimused, mis on tehtud poest kättesa…" at bounding box center [373, 258] width 365 height 66
click at [224, 280] on textarea "Täname tagasiside eest. E-[PERSON_NAME] tellimused, mis on tehtud poest kättesa…" at bounding box center [373, 258] width 365 height 66
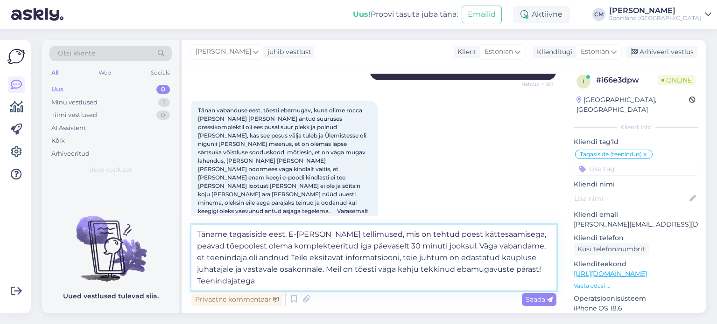
click at [224, 280] on textarea "Täname tagasiside eest. E-[PERSON_NAME] tellimused, mis on tehtud poest kättesa…" at bounding box center [373, 258] width 365 height 66
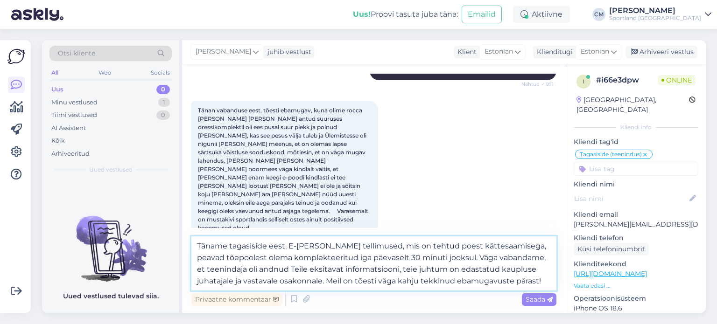
click at [321, 283] on textarea "Täname tagasiside eest. E-[PERSON_NAME] tellimused, mis on tehtud poest kättesa…" at bounding box center [373, 264] width 365 height 54
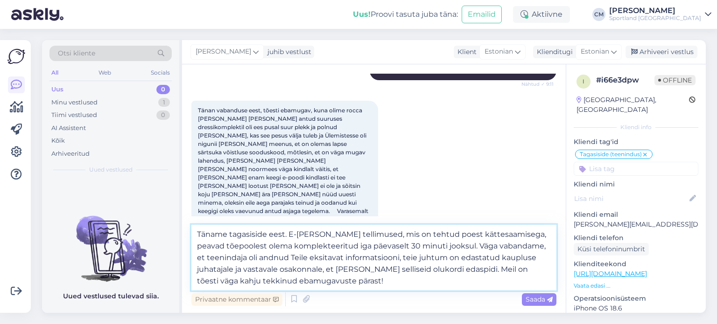
click at [380, 283] on textarea "Täname tagasiside eest. E-[PERSON_NAME] tellimused, mis on tehtud poest kättesa…" at bounding box center [373, 258] width 365 height 66
click at [443, 270] on textarea "Täname tagasiside eest. E-[PERSON_NAME] tellimused, mis on tehtud poest kättesa…" at bounding box center [373, 258] width 365 height 66
click at [342, 272] on textarea "Täname tagasiside eest. E-[PERSON_NAME] tellimused, mis on tehtud poest kättesa…" at bounding box center [373, 258] width 365 height 66
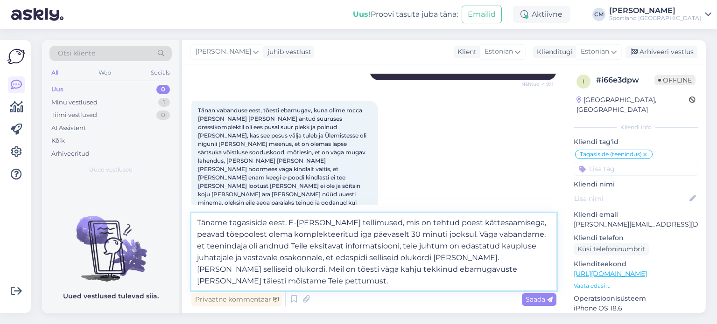
drag, startPoint x: 470, startPoint y: 254, endPoint x: 228, endPoint y: 266, distance: 243.0
click at [228, 266] on textarea "Täname tagasiside eest. E-[PERSON_NAME] tellimused, mis on tehtud poest kättesa…" at bounding box center [373, 251] width 365 height 77
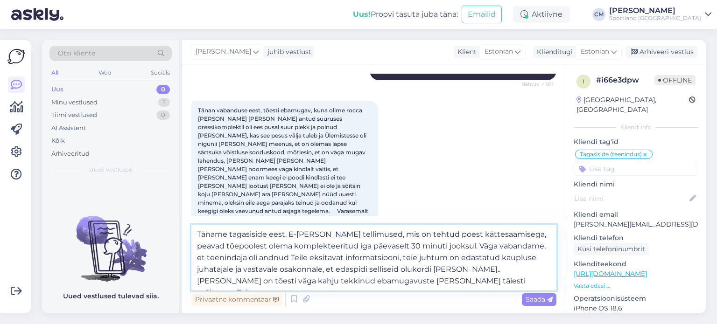
type textarea "Täname tagasiside eest. E-[PERSON_NAME] tellimused, mis on tehtud poest kättesa…"
click at [477, 278] on textarea "Täname tagasiside eest. E-[PERSON_NAME] tellimused, mis on tehtud poest kättesa…" at bounding box center [373, 258] width 365 height 66
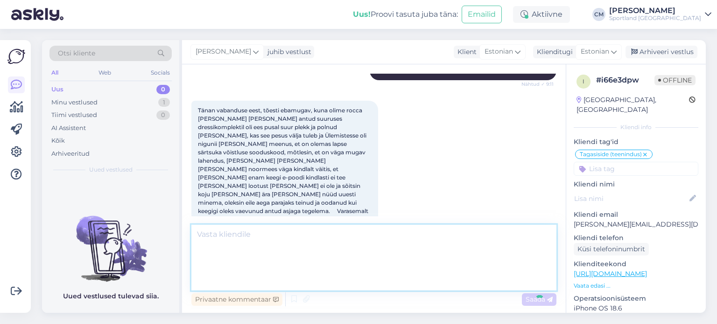
scroll to position [468, 0]
